Goal: Transaction & Acquisition: Purchase product/service

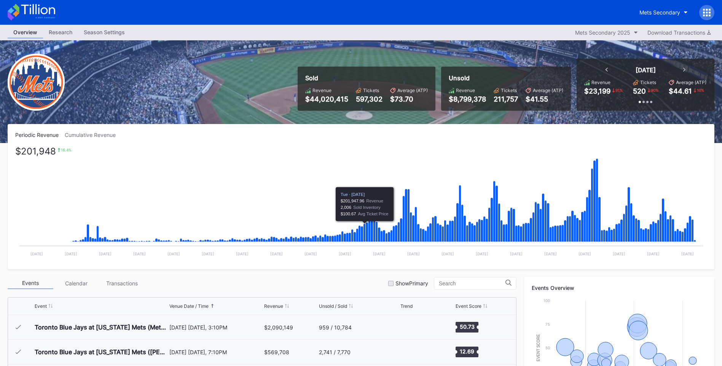
scroll to position [1508, 0]
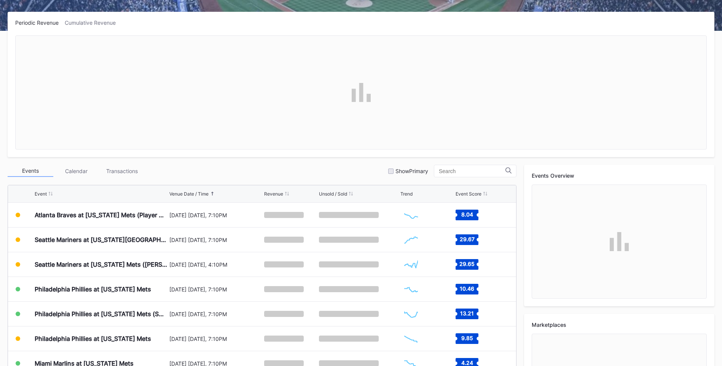
scroll to position [190, 0]
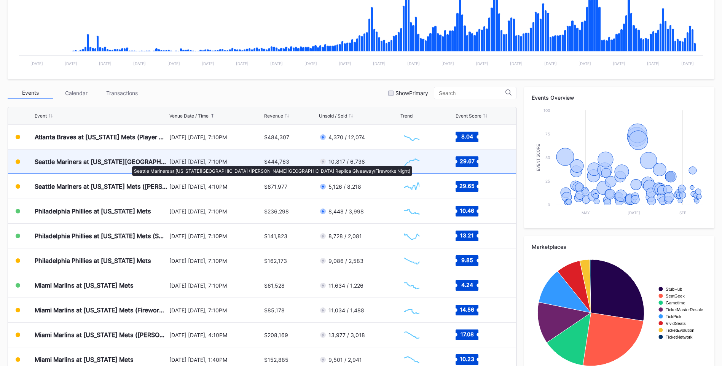
click at [128, 162] on div "Seattle Mariners at [US_STATE][GEOGRAPHIC_DATA] ([PERSON_NAME][GEOGRAPHIC_DATA]…" at bounding box center [101, 162] width 133 height 8
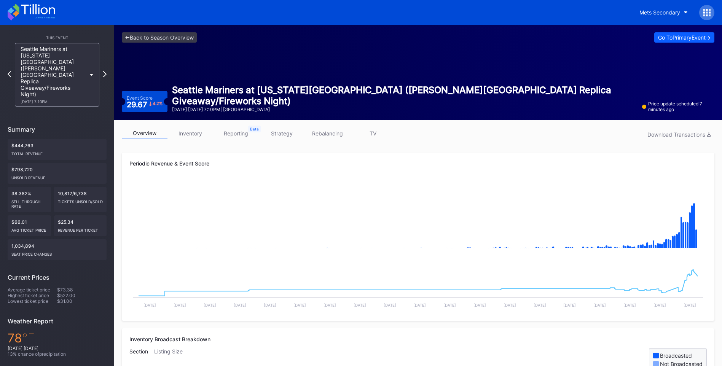
click at [54, 16] on icon at bounding box center [32, 12] width 48 height 17
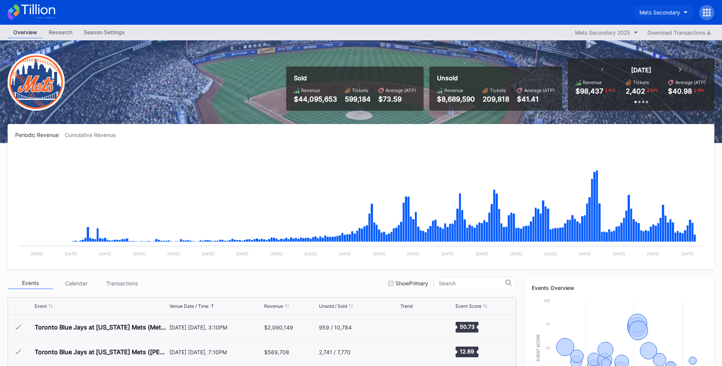
scroll to position [1508, 0]
